Goal: Obtain resource: Obtain resource

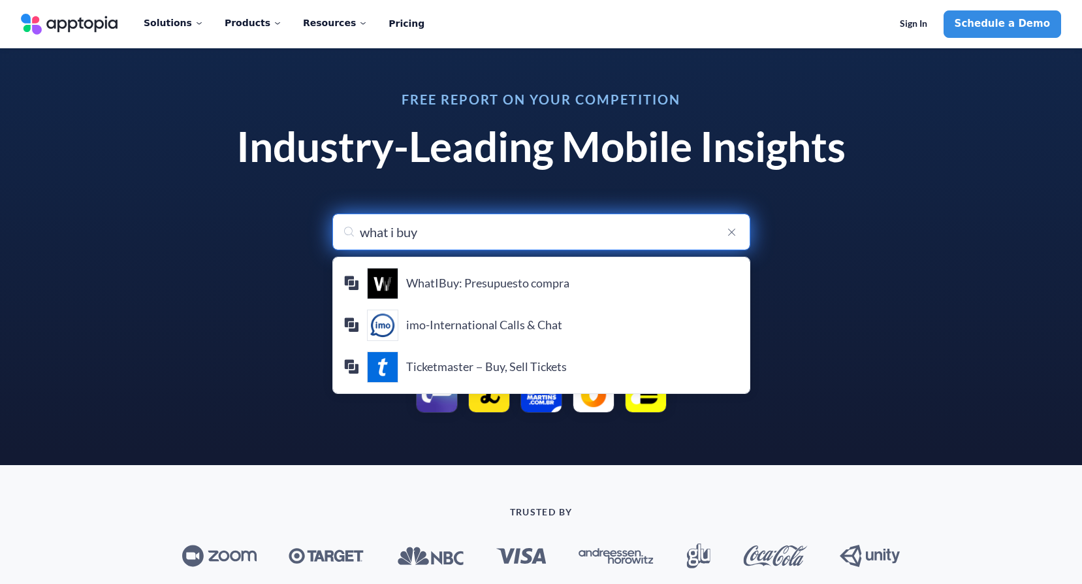
type input "what i buy"
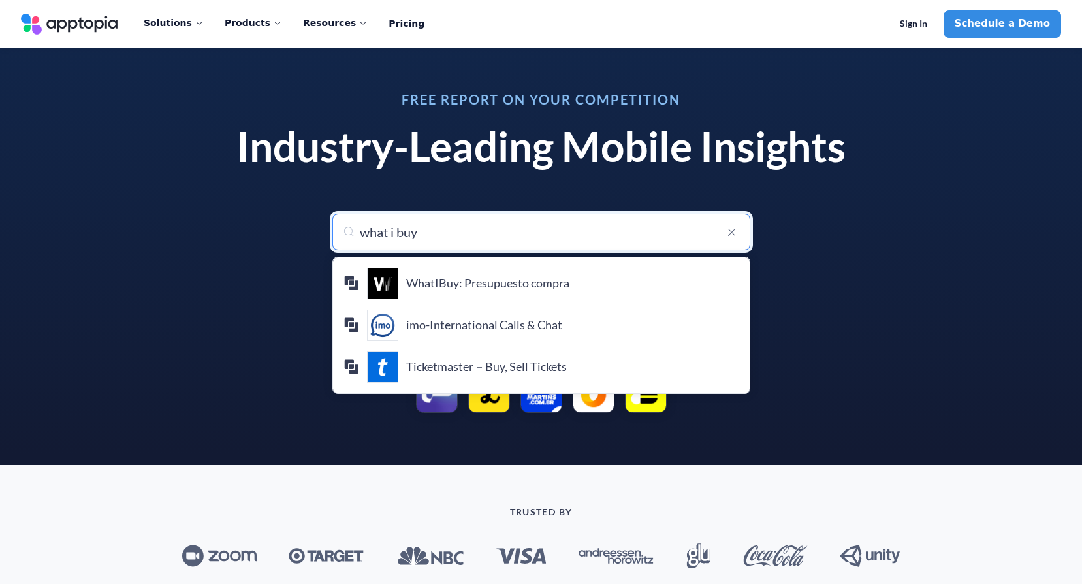
click at [812, 374] on div at bounding box center [541, 392] width 640 height 42
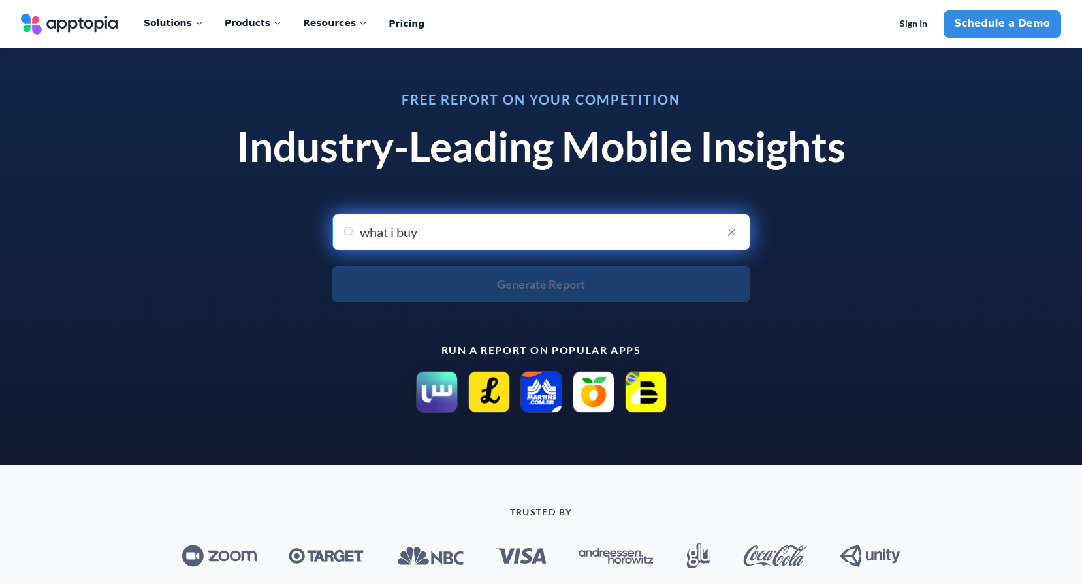
click at [678, 227] on input "what i buy" at bounding box center [541, 232] width 418 height 37
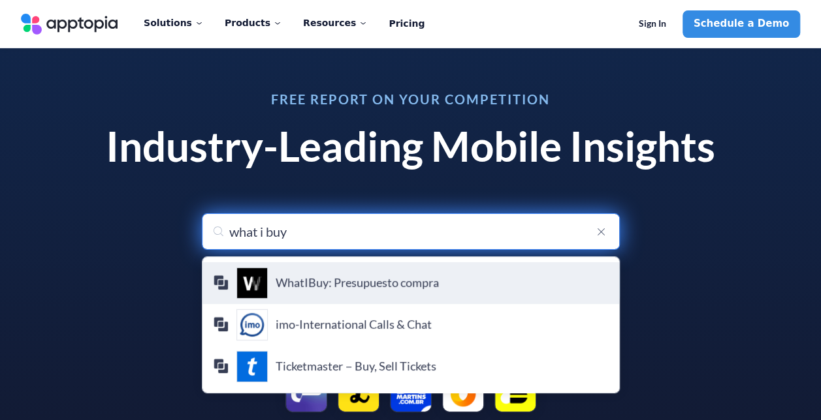
click at [426, 277] on h4 "WhatIBuy: Presupuesto compra" at bounding box center [442, 283] width 333 height 14
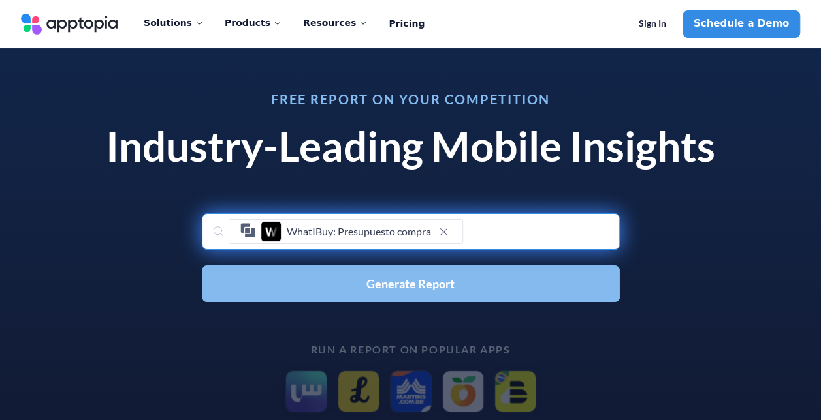
click at [415, 279] on span "Generate Report" at bounding box center [410, 284] width 88 height 12
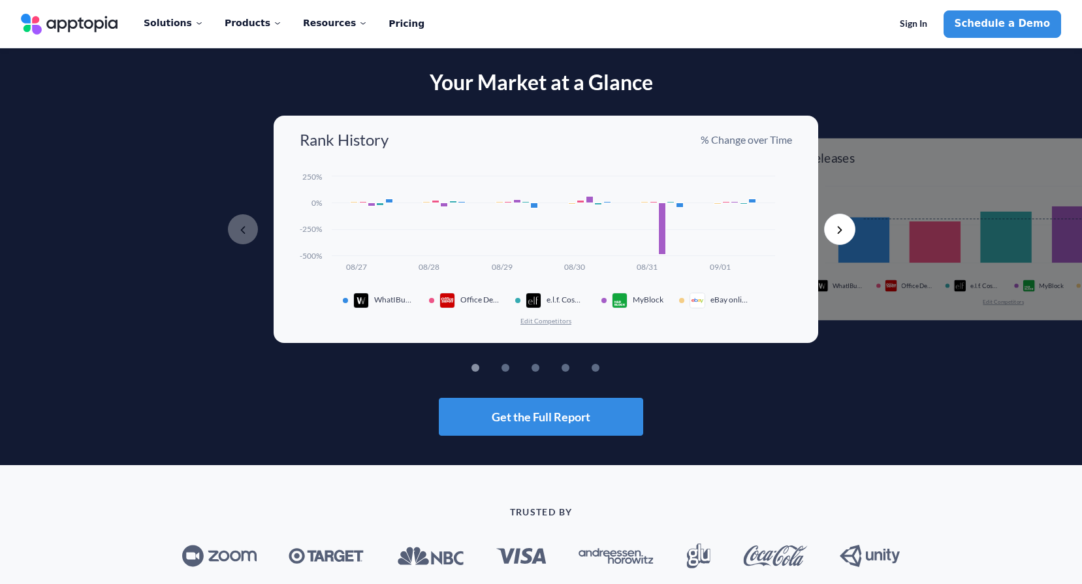
click at [836, 233] on button "Next" at bounding box center [839, 229] width 31 height 31
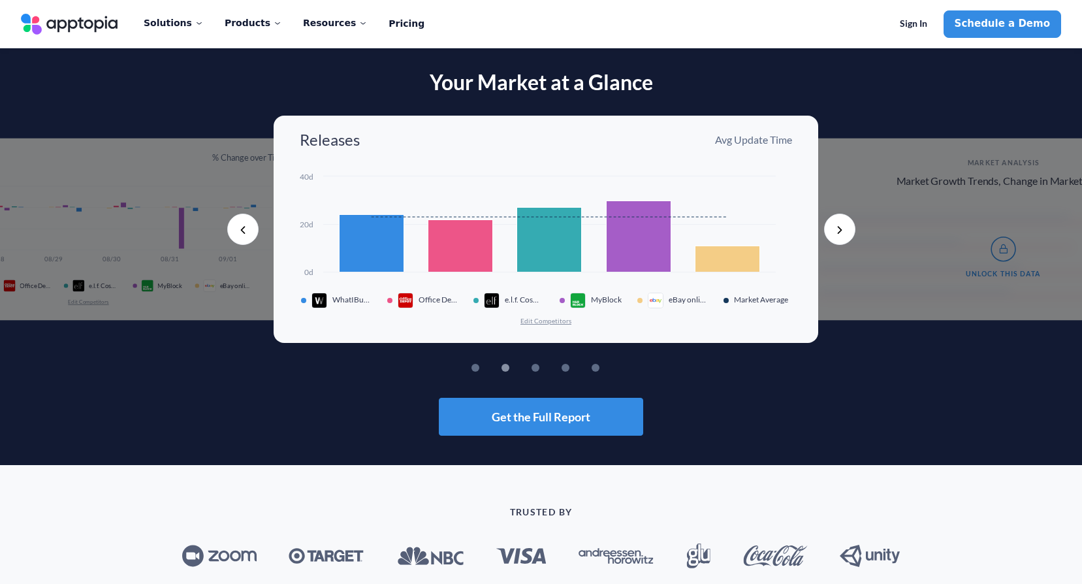
click at [847, 225] on button "Next" at bounding box center [839, 229] width 31 height 31
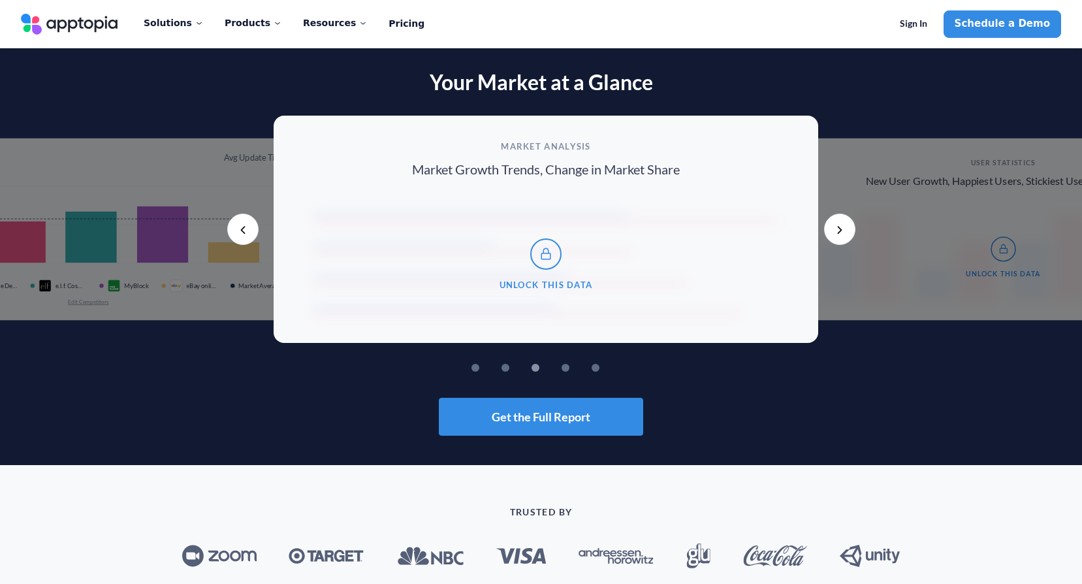
click at [848, 228] on button "Next" at bounding box center [839, 229] width 31 height 31
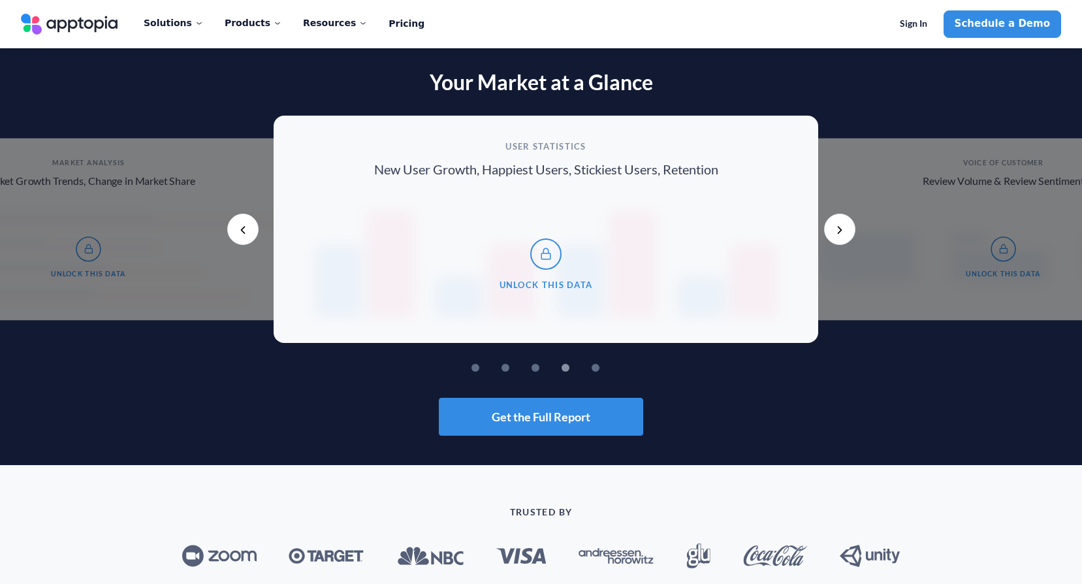
click at [848, 228] on button "Next" at bounding box center [839, 229] width 31 height 31
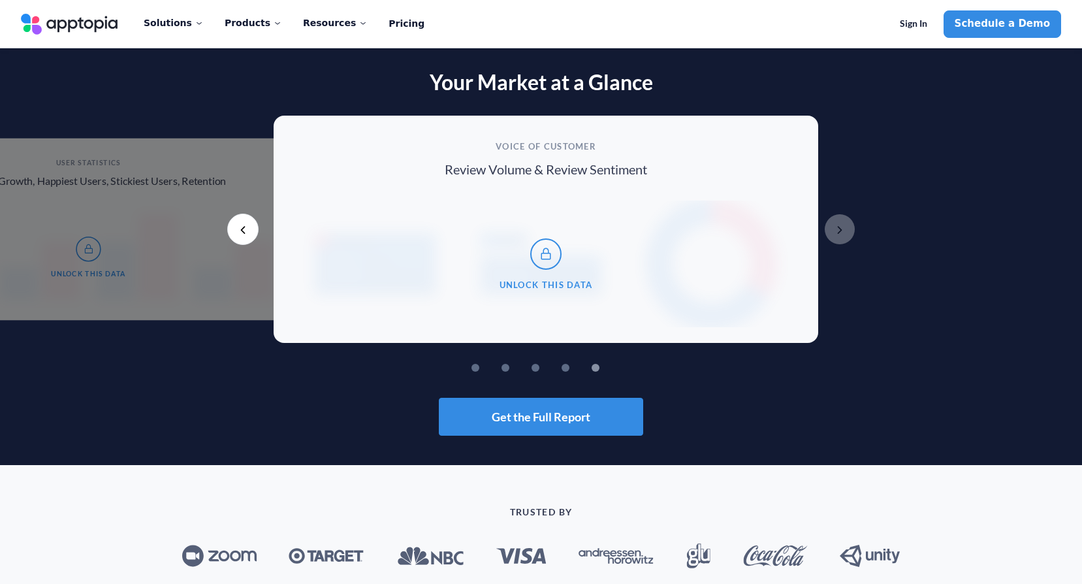
click at [244, 230] on button "Previous" at bounding box center [242, 229] width 31 height 31
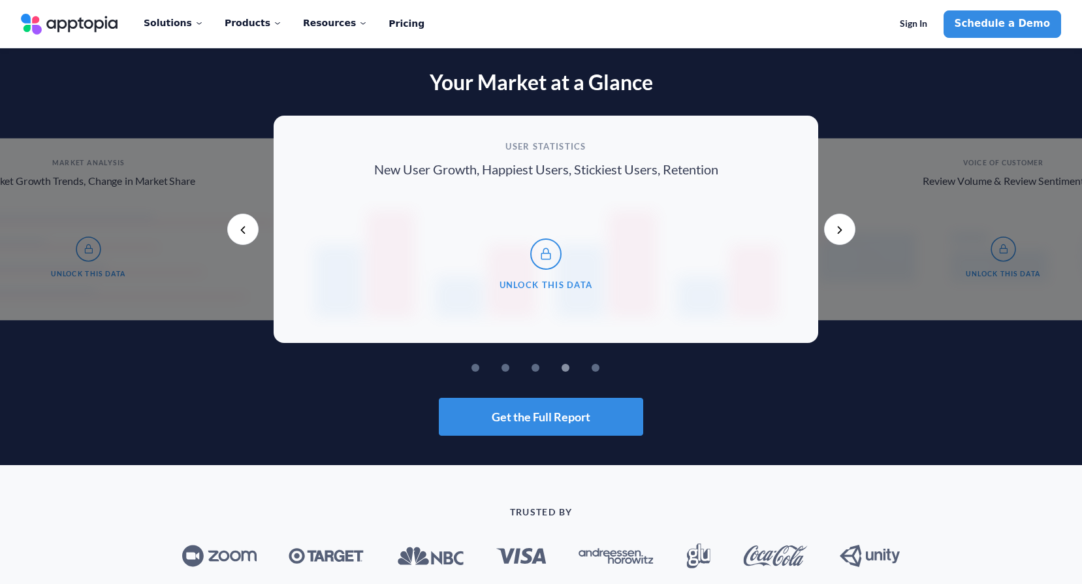
click at [244, 230] on button "Previous" at bounding box center [242, 229] width 31 height 31
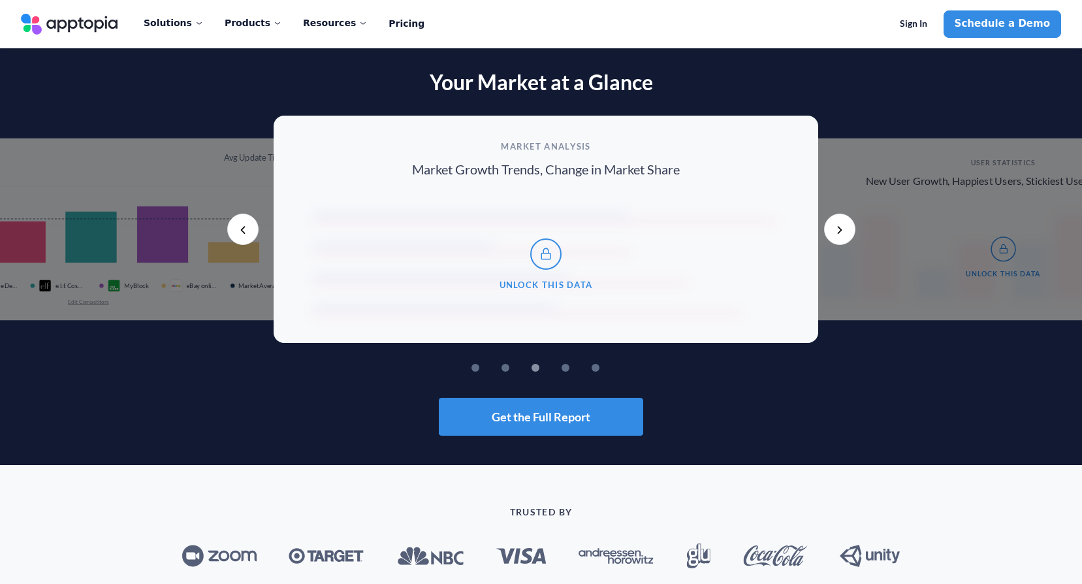
click at [244, 230] on button "Previous" at bounding box center [242, 229] width 31 height 31
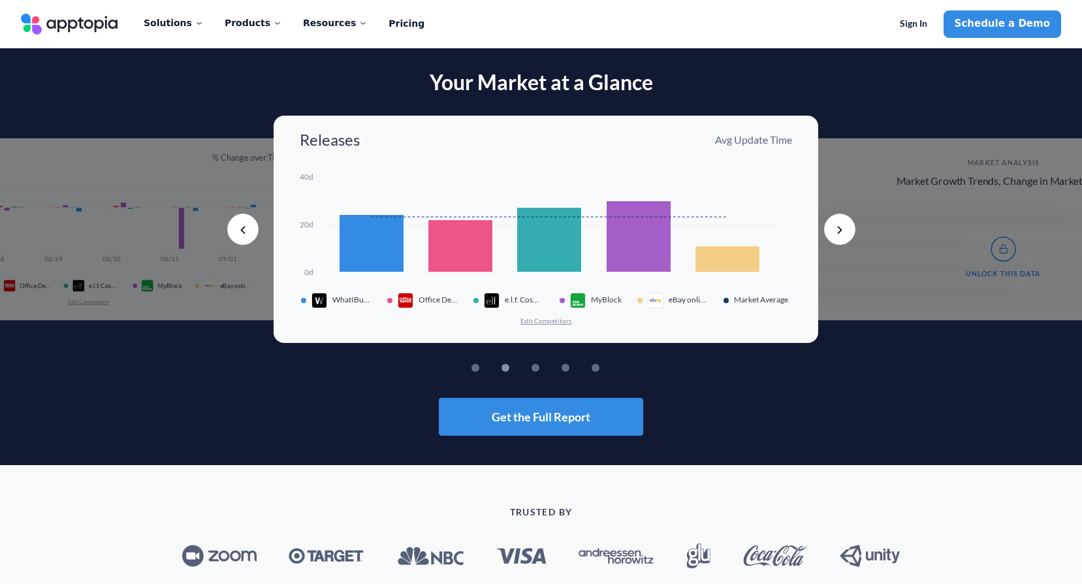
click at [244, 230] on button "Previous" at bounding box center [242, 229] width 31 height 31
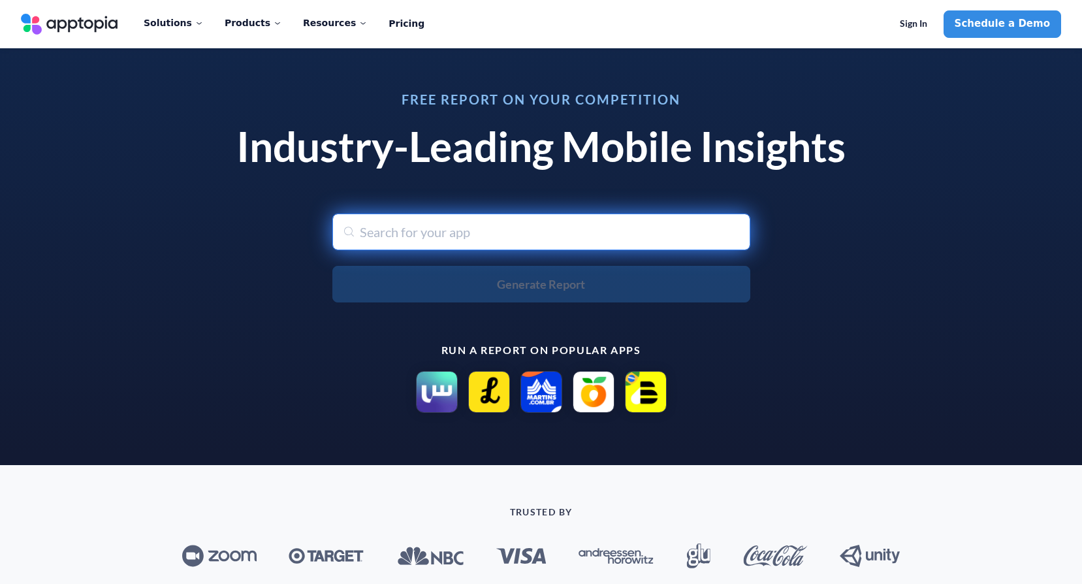
type input "w"
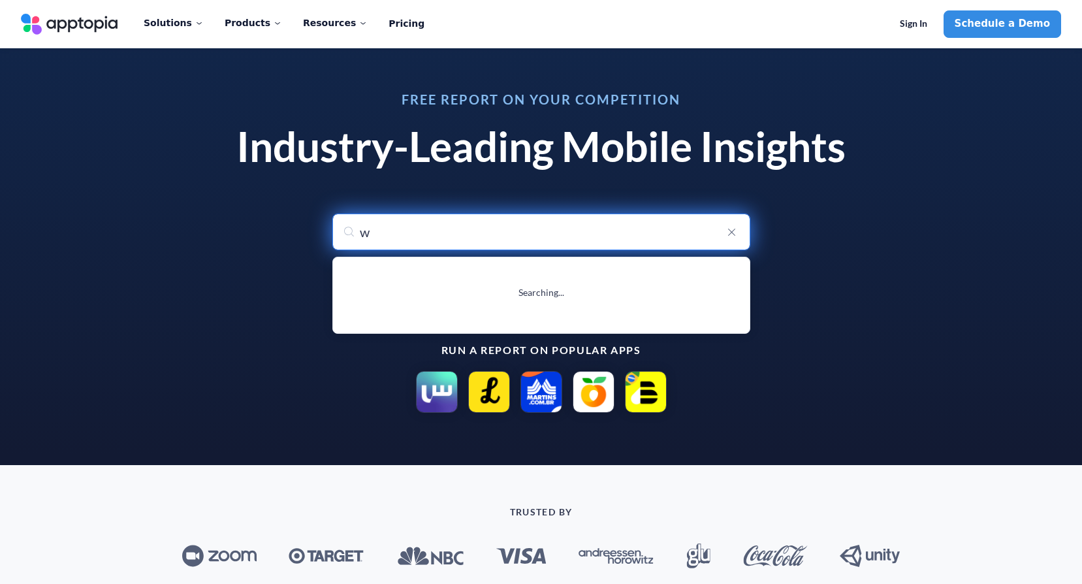
type input "whatsApp Messenger"
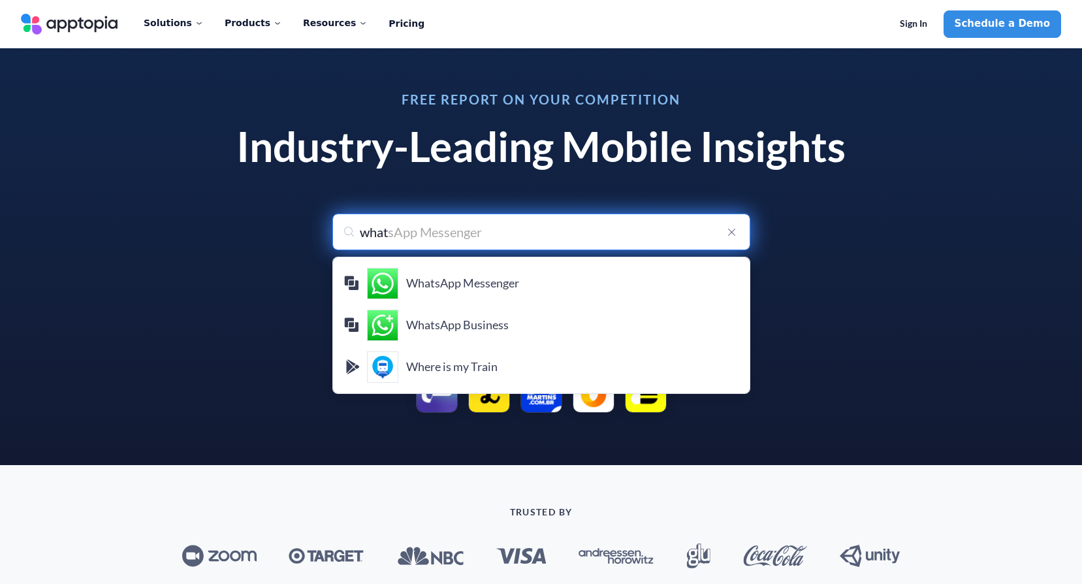
type input "what"
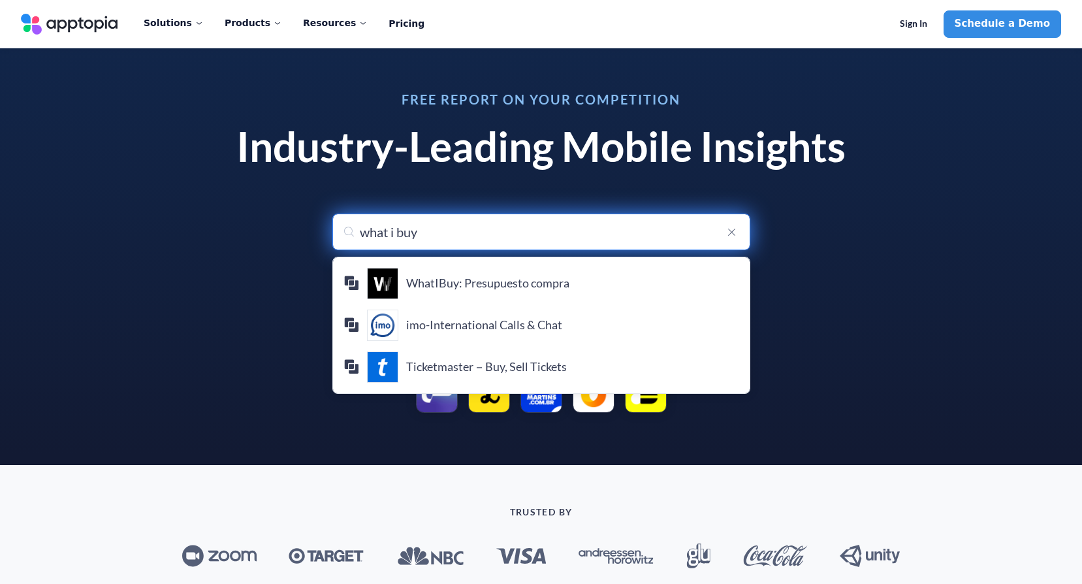
type input "what i buy"
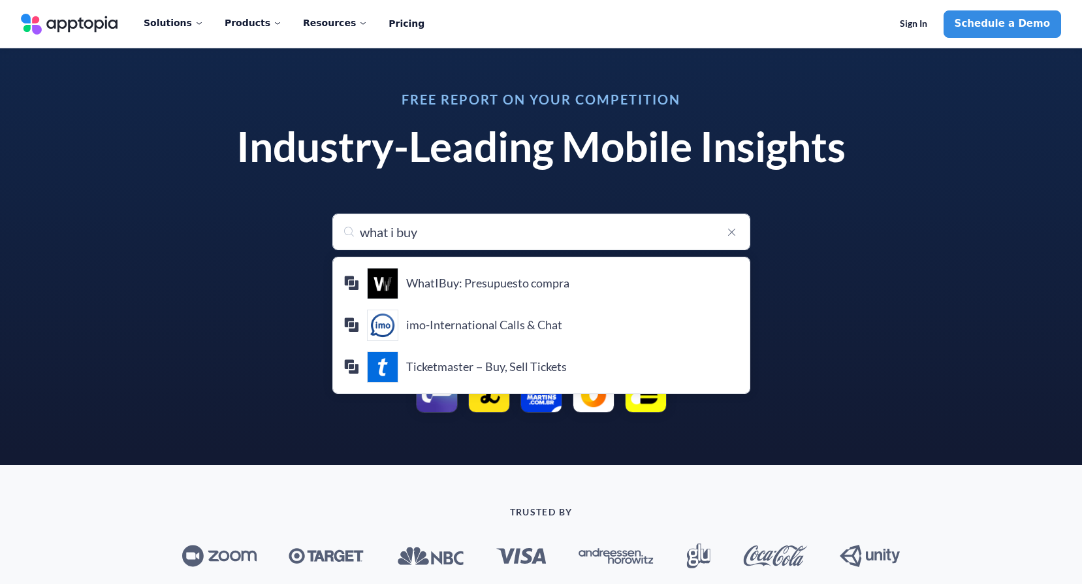
click at [887, 106] on div "Free Report on Your Competition Industry-Leading Mobile Insights Search for any…" at bounding box center [541, 252] width 1082 height 424
